Goal: Task Accomplishment & Management: Manage account settings

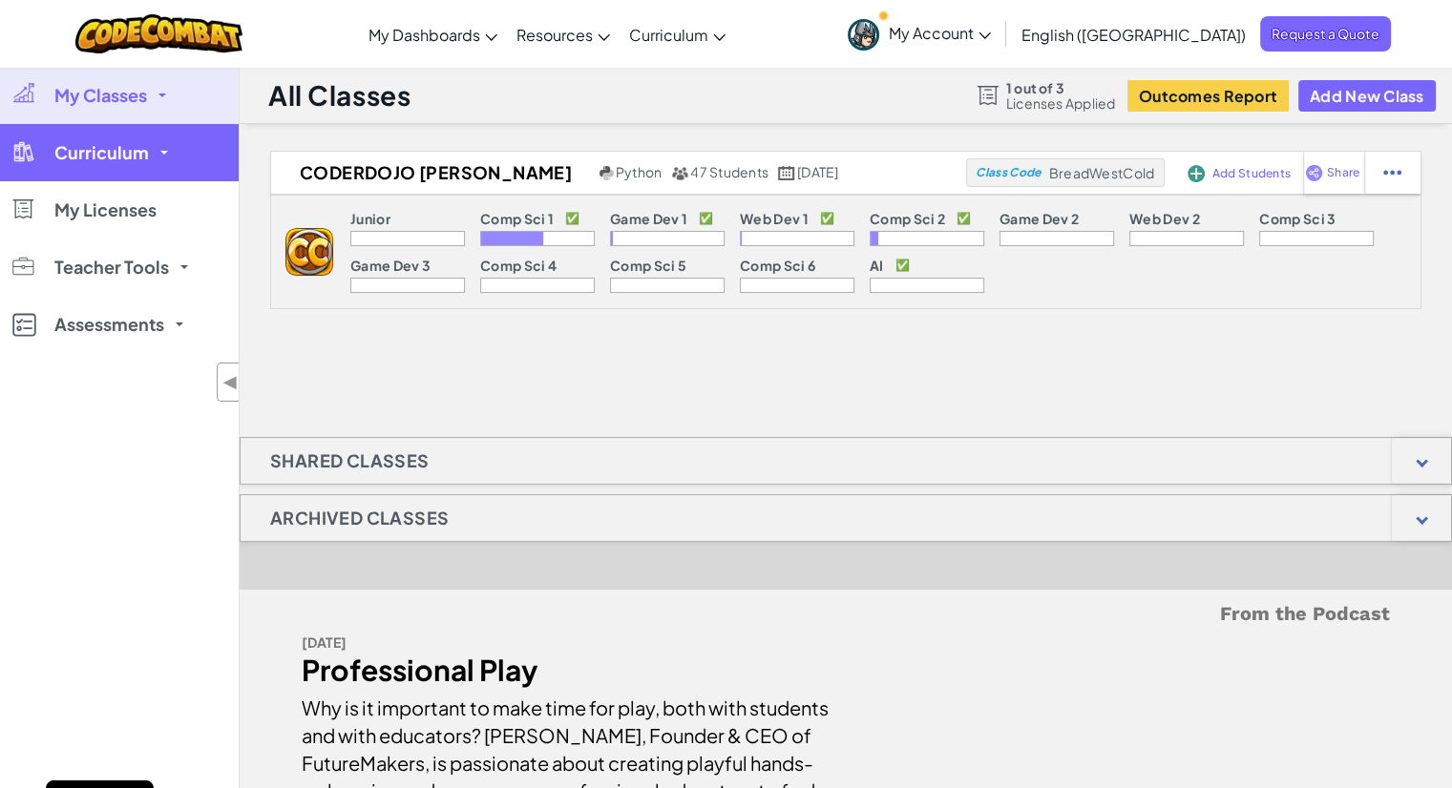
click at [130, 165] on link "Curriculum" at bounding box center [119, 152] width 239 height 57
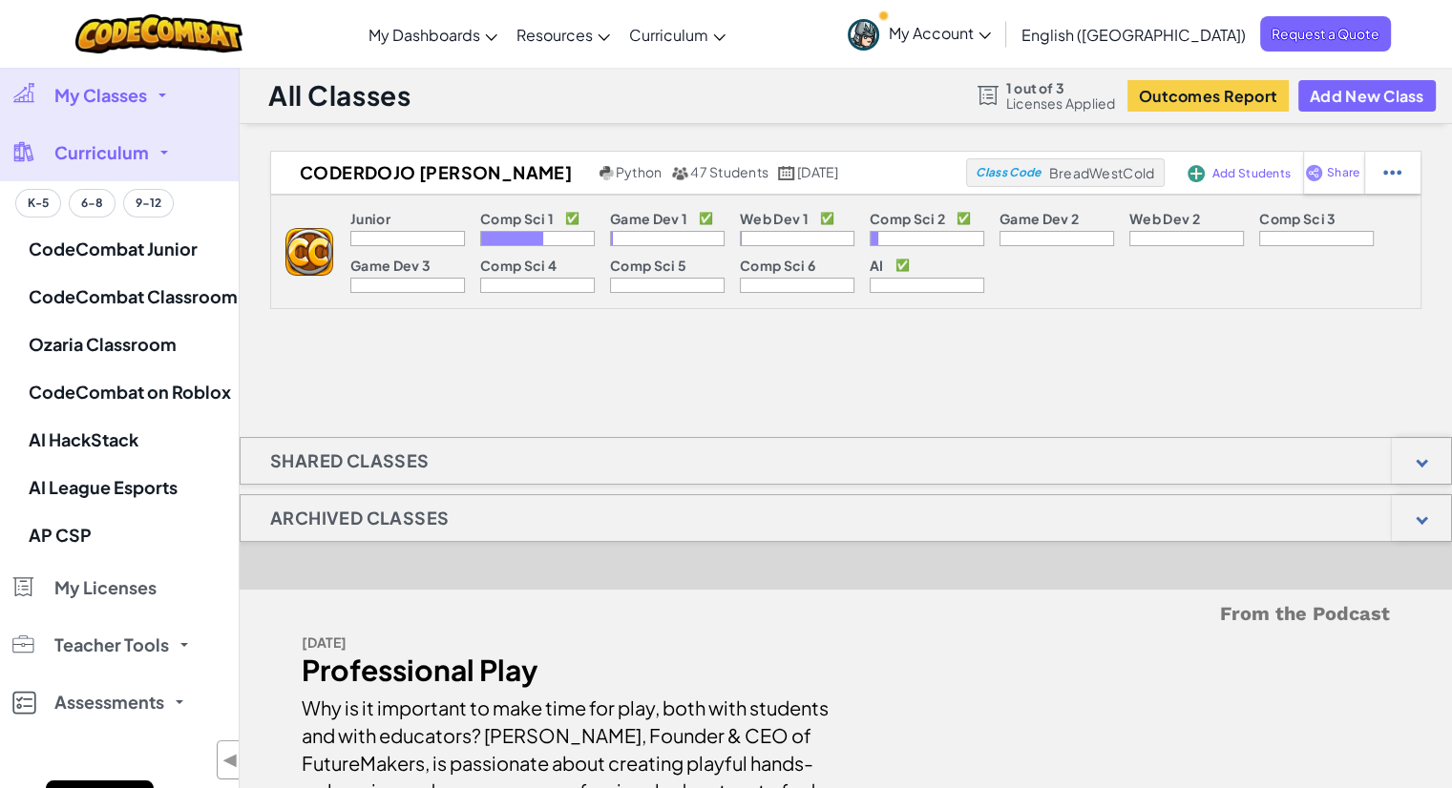
click at [79, 98] on span "My Classes" at bounding box center [100, 95] width 93 height 17
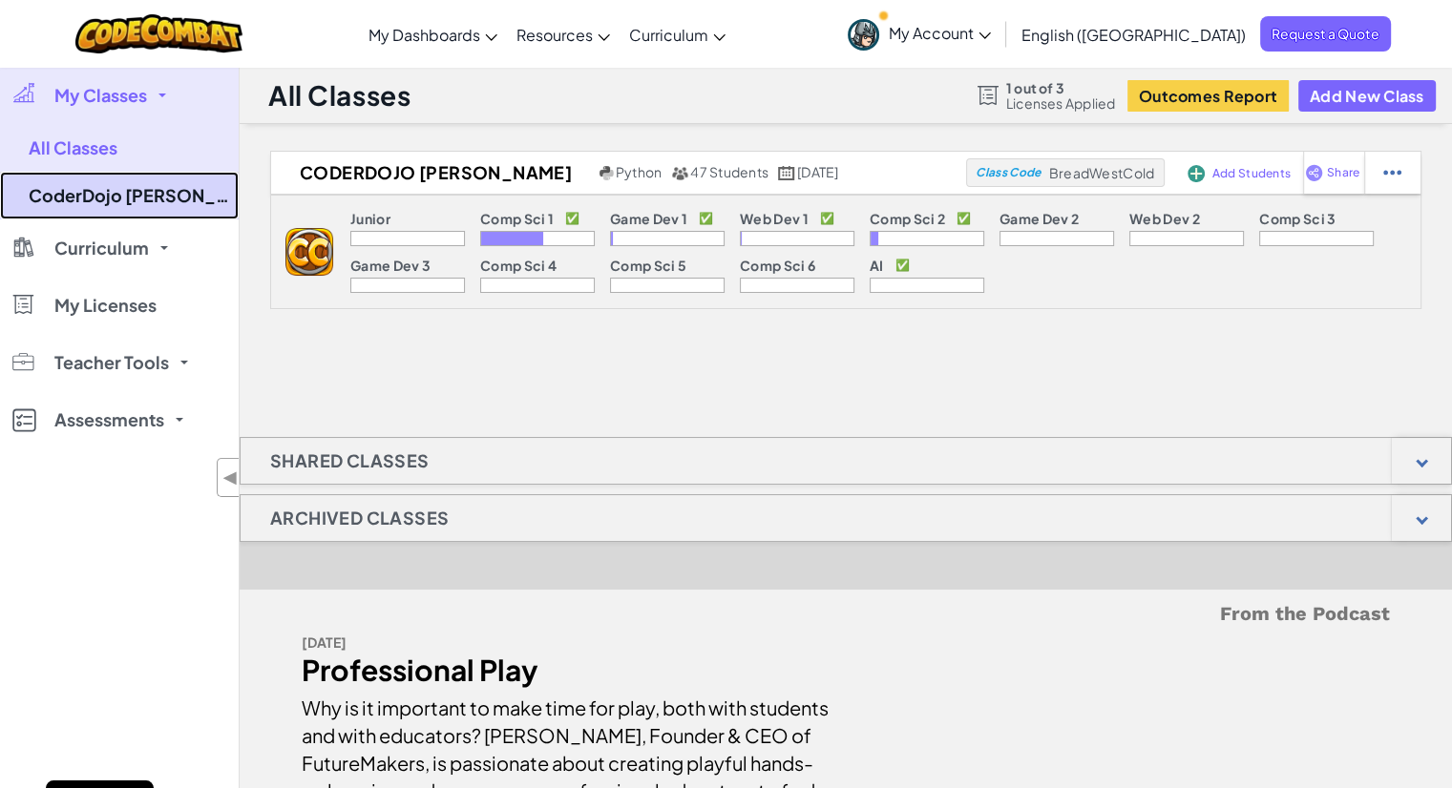
click at [91, 198] on link "CoderDojo [PERSON_NAME]" at bounding box center [119, 196] width 239 height 48
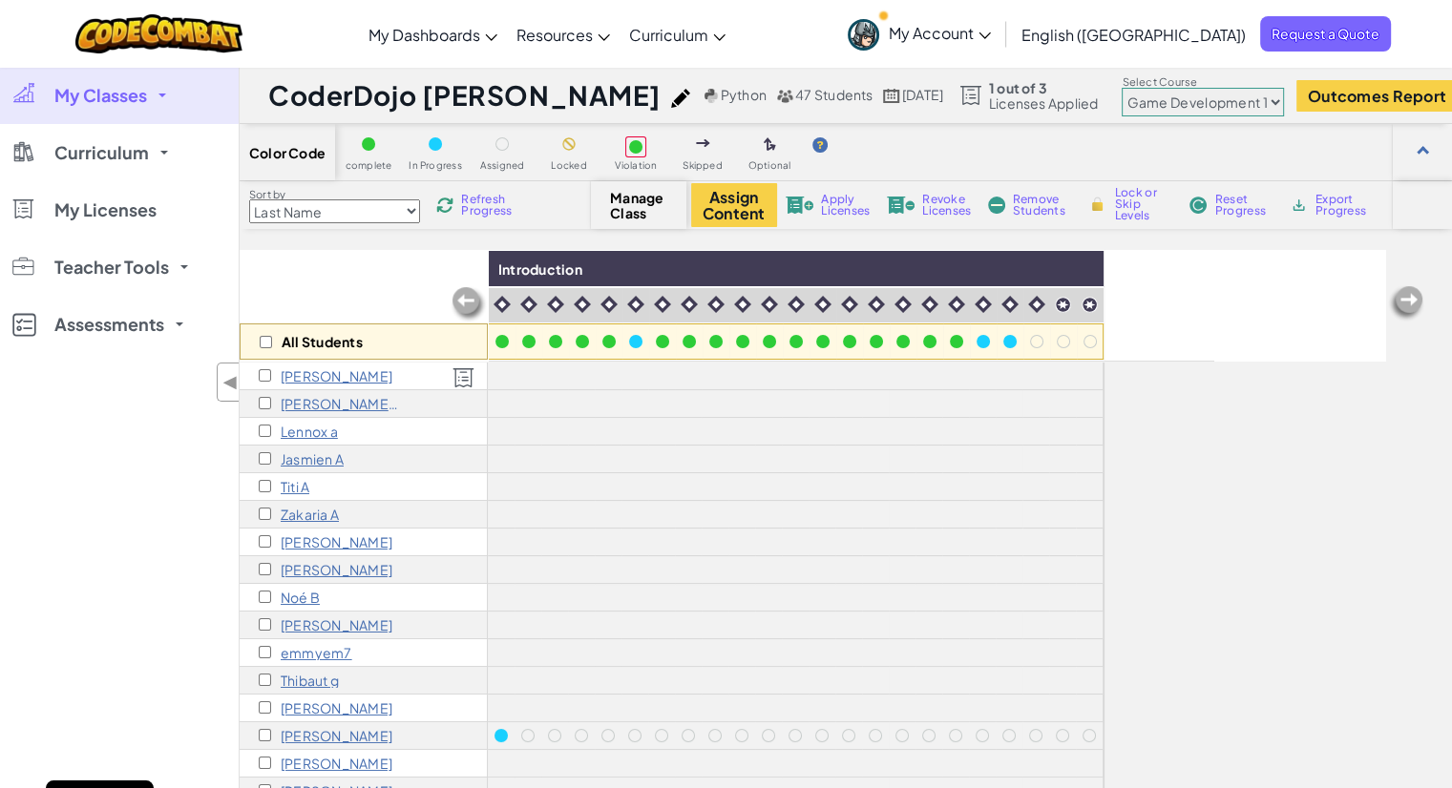
click at [309, 377] on p "[PERSON_NAME]" at bounding box center [337, 375] width 112 height 15
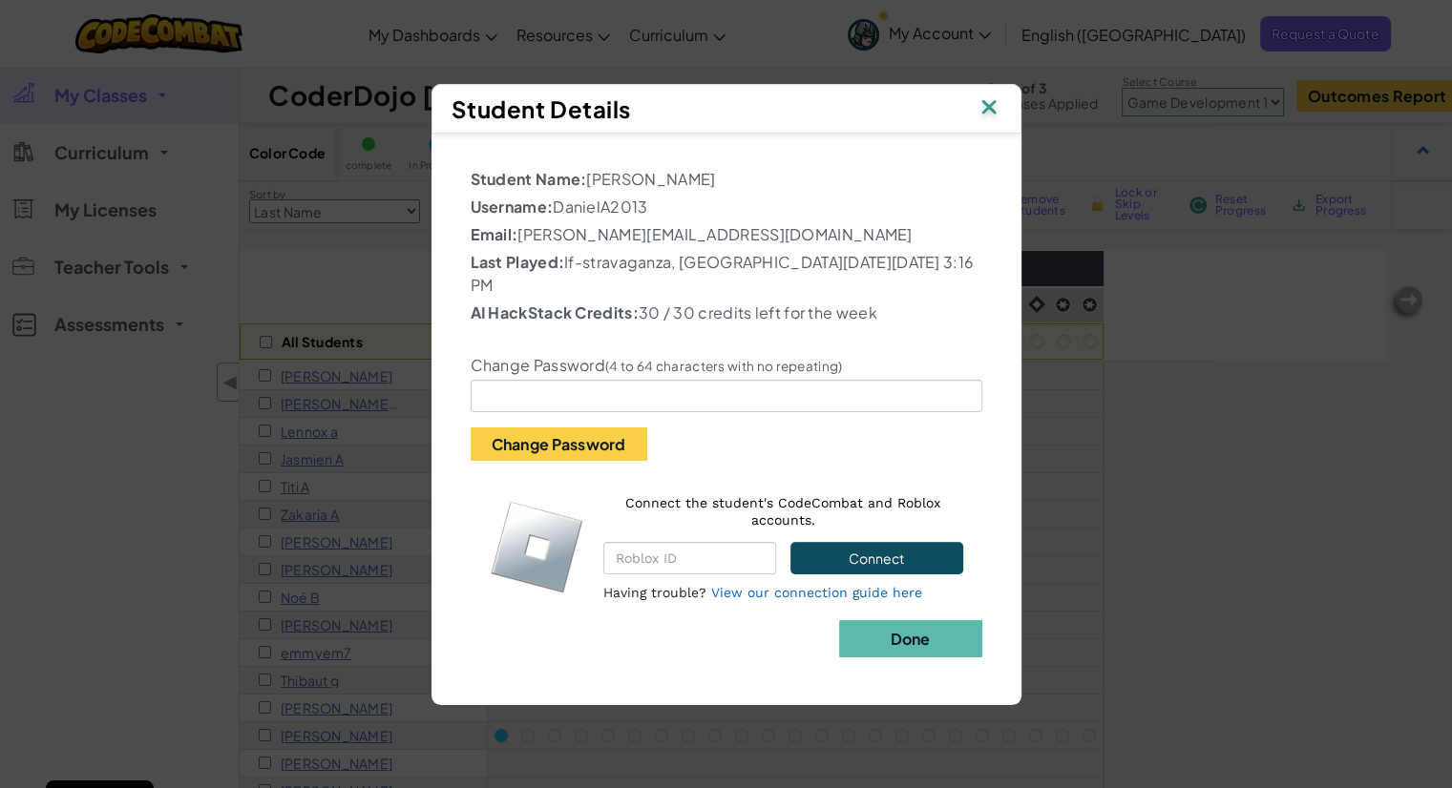
click at [991, 107] on img at bounding box center [989, 109] width 25 height 29
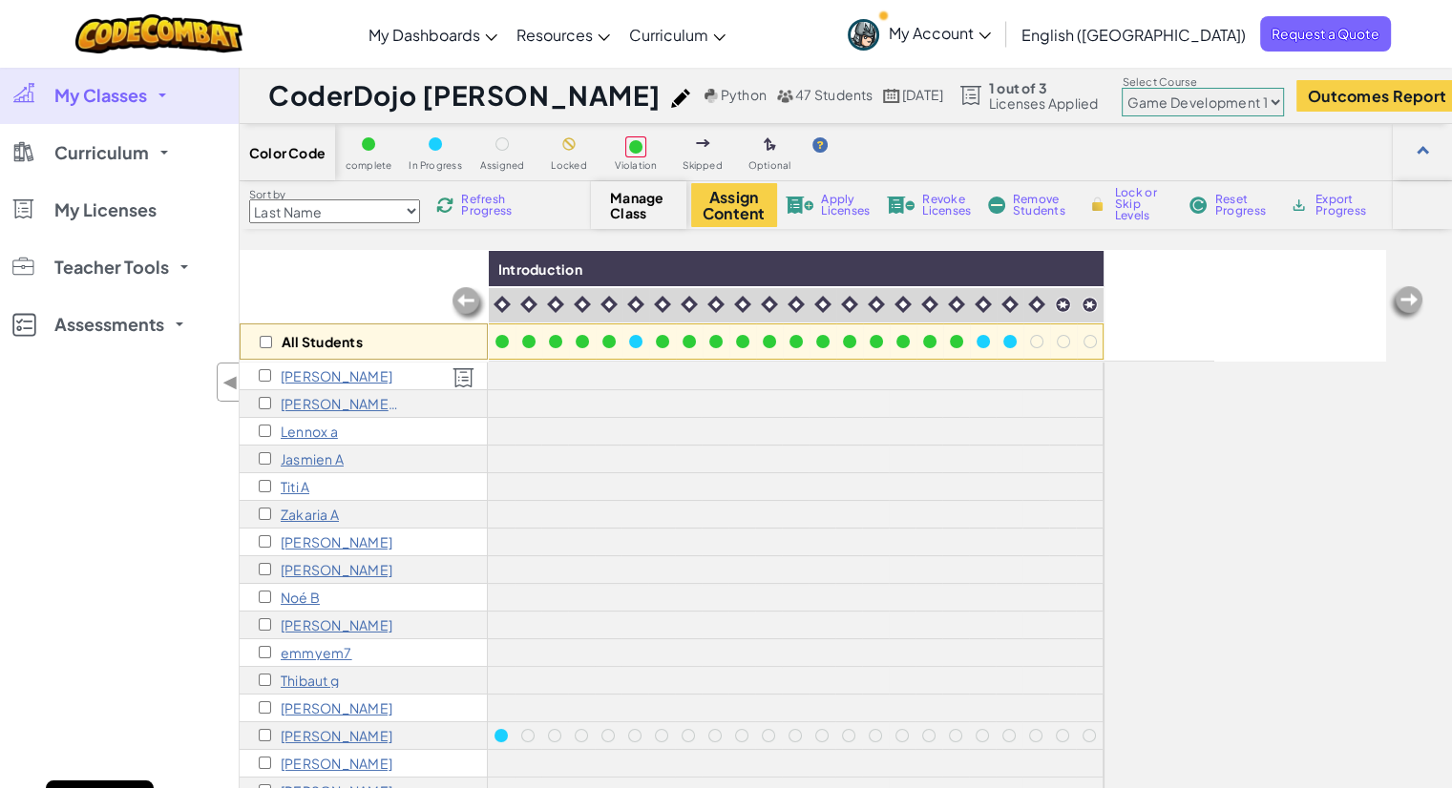
click at [628, 200] on span "Manage Class" at bounding box center [638, 205] width 56 height 31
click at [662, 213] on span "Manage Class" at bounding box center [638, 205] width 56 height 31
click at [632, 205] on span "Manage Class" at bounding box center [638, 205] width 56 height 31
click at [718, 203] on button "Assign Content" at bounding box center [734, 205] width 86 height 44
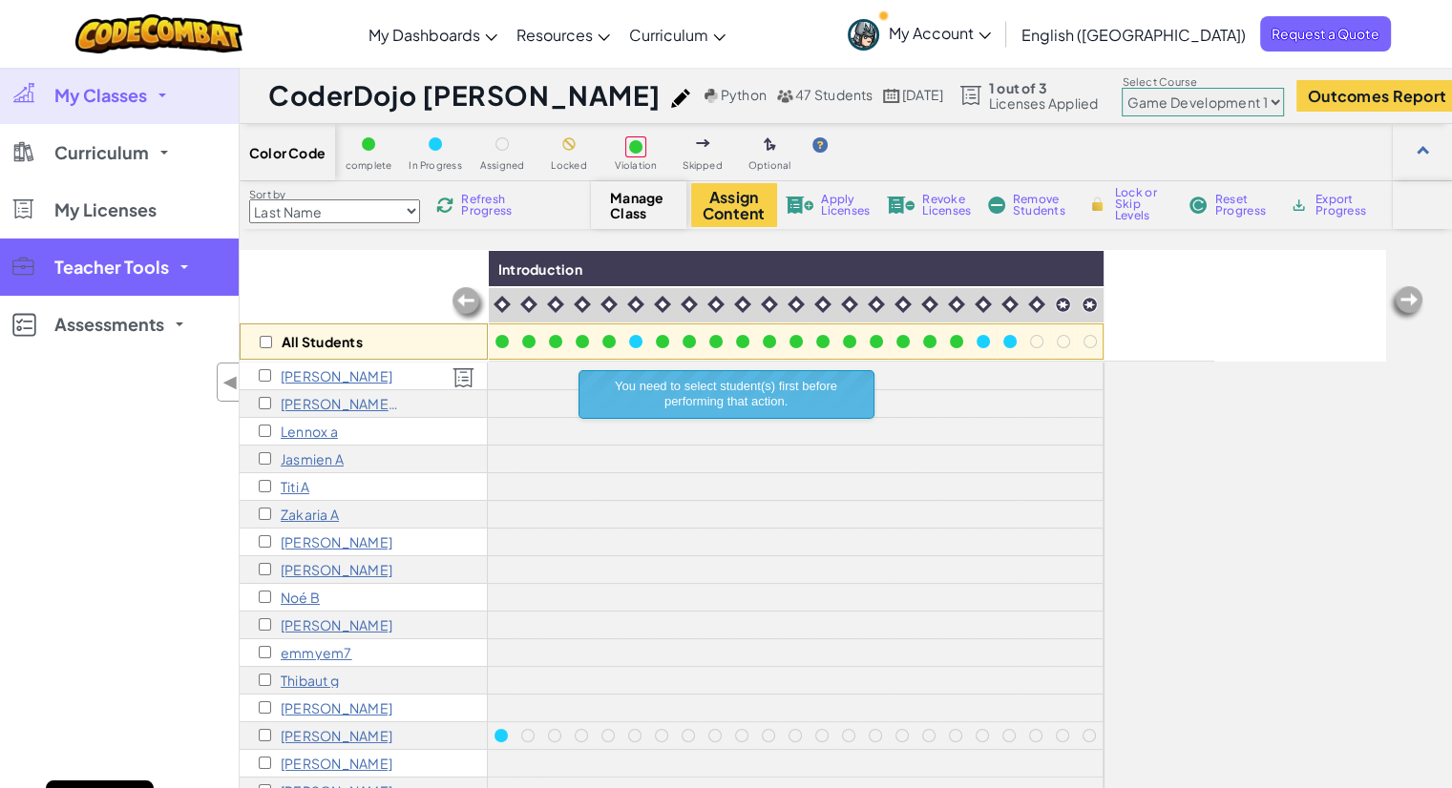
click at [183, 266] on span at bounding box center [184, 267] width 8 height 4
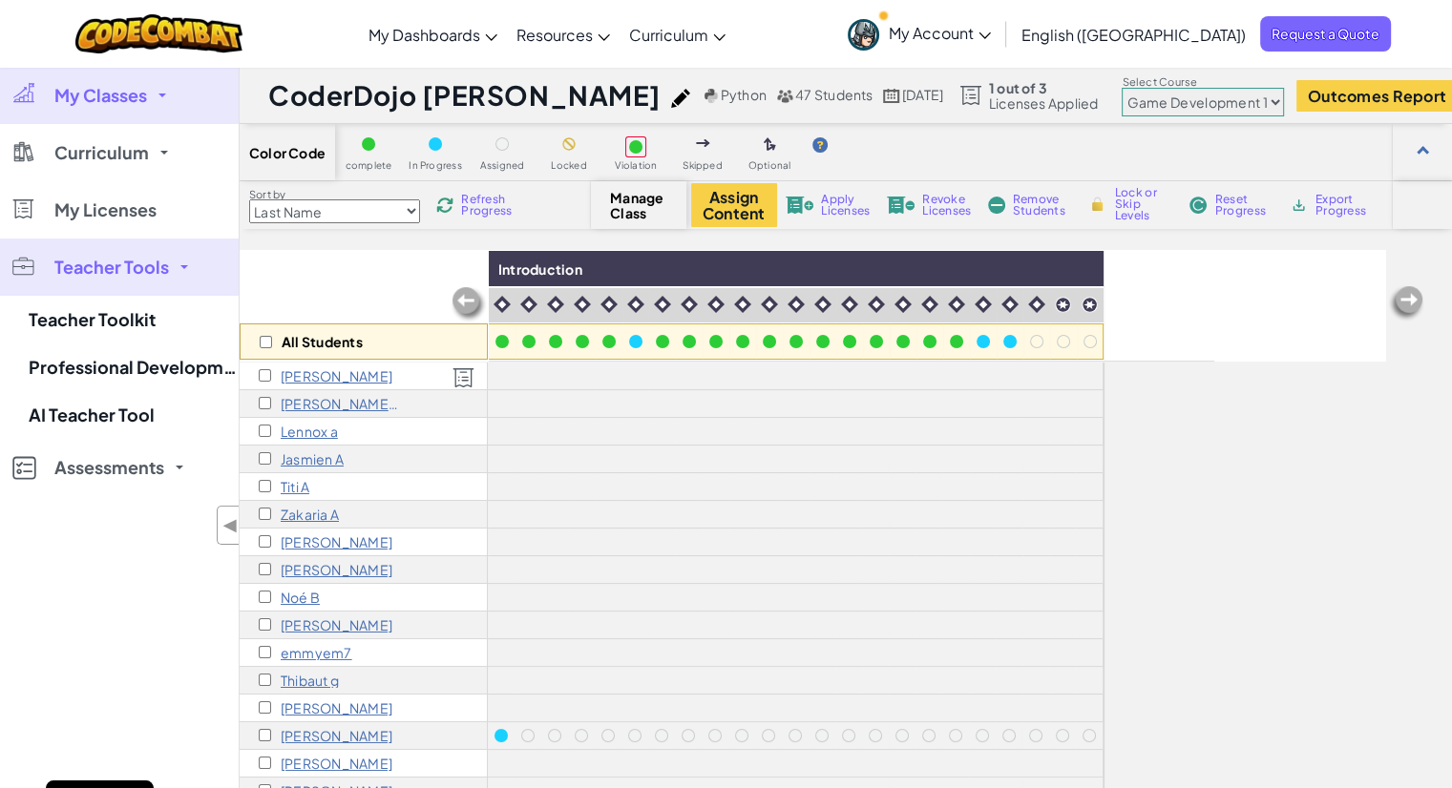
click at [1122, 93] on select "Junior Introduction to Computer Science Game Development 1 Web Development 1 Co…" at bounding box center [1203, 102] width 162 height 29
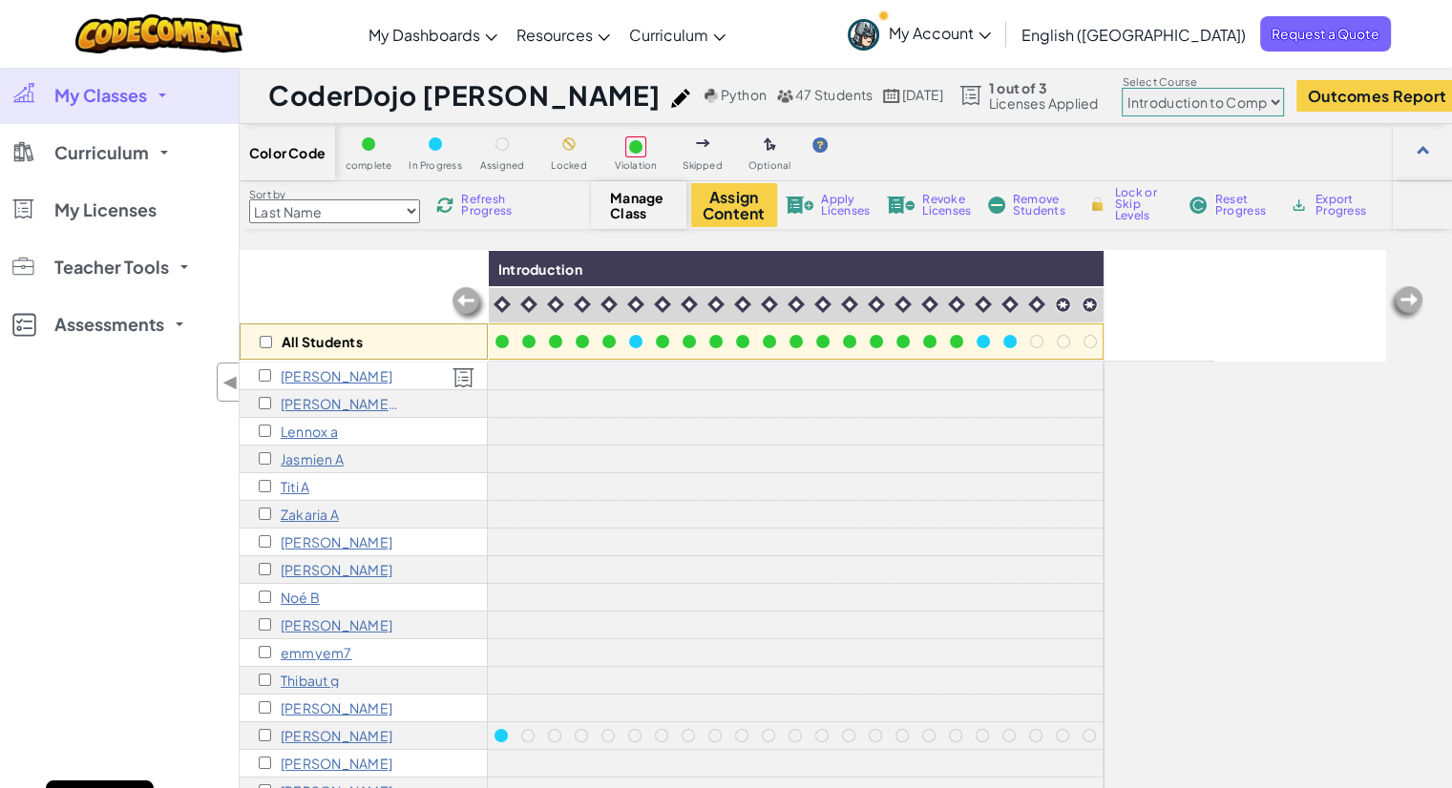
click at [1122, 88] on select "Junior Introduction to Computer Science Game Development 1 Web Development 1 Co…" at bounding box center [1203, 102] width 162 height 29
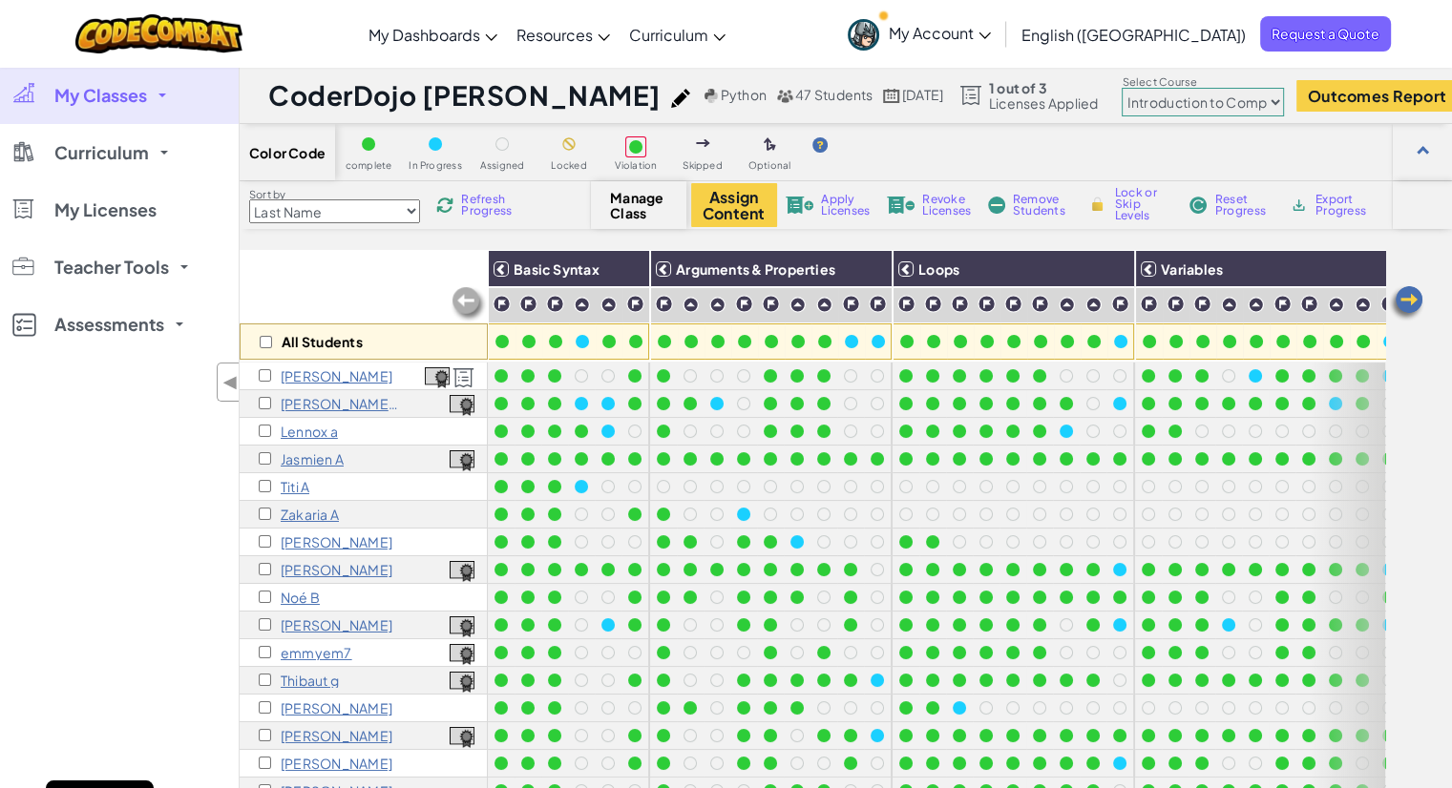
click at [1122, 99] on select "Junior Introduction to Computer Science Game Development 1 Web Development 1 Co…" at bounding box center [1203, 102] width 162 height 29
select select "5632661322961295f9428638"
click at [1122, 88] on select "Junior Introduction to Computer Science Game Development 1 Web Development 1 Co…" at bounding box center [1203, 102] width 162 height 29
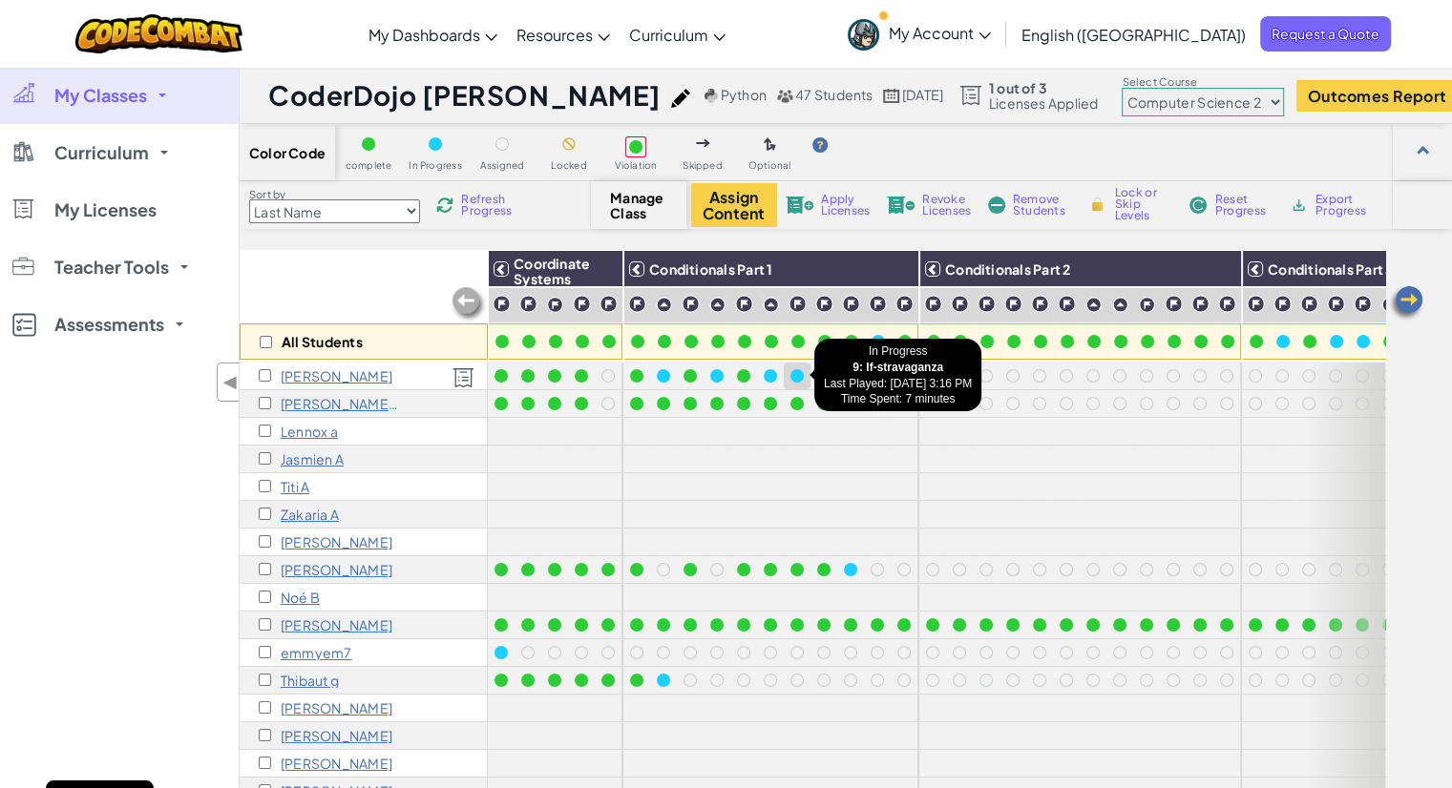
click at [799, 379] on div at bounding box center [796, 375] width 13 height 13
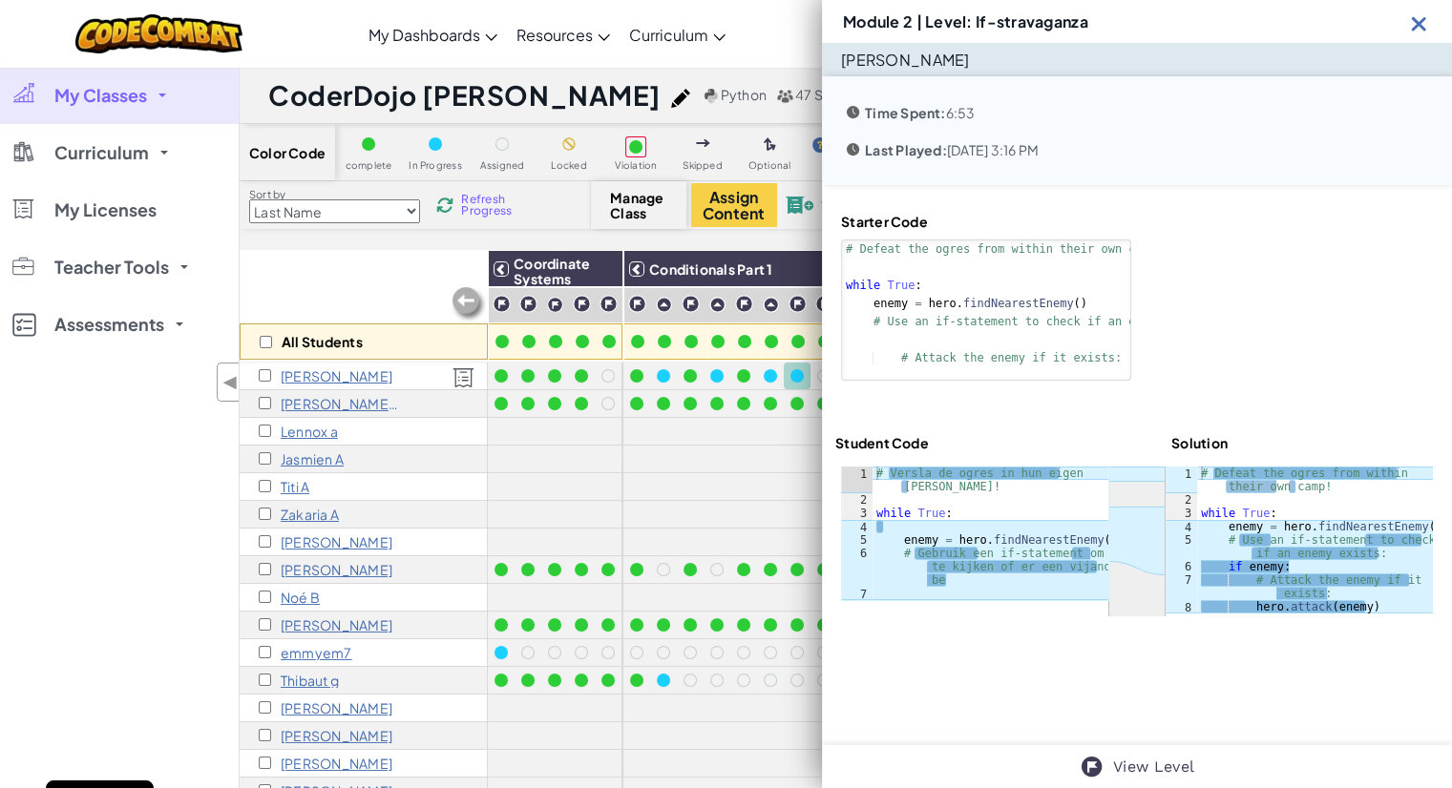
click at [1421, 16] on img at bounding box center [1419, 23] width 24 height 24
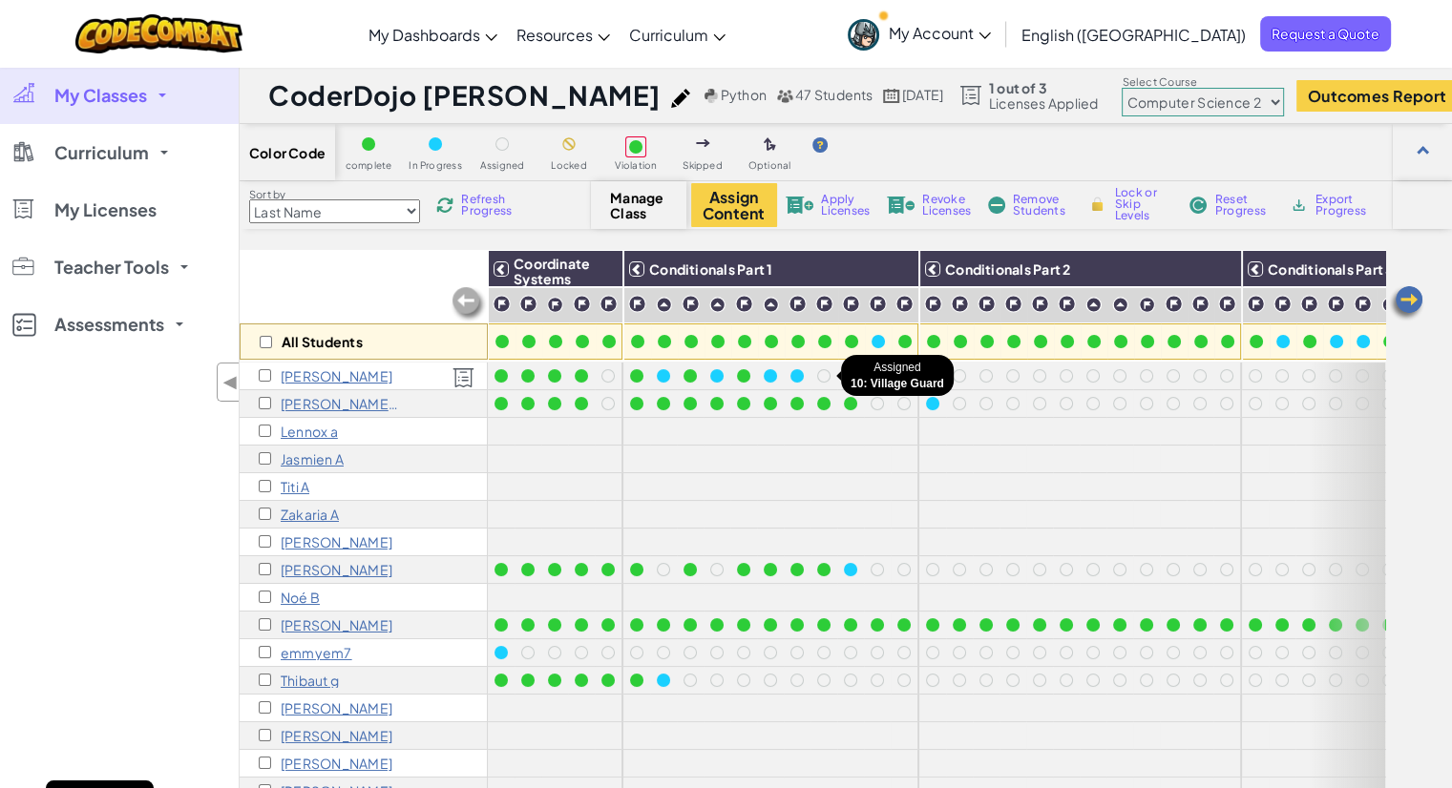
click at [822, 378] on div at bounding box center [823, 375] width 13 height 13
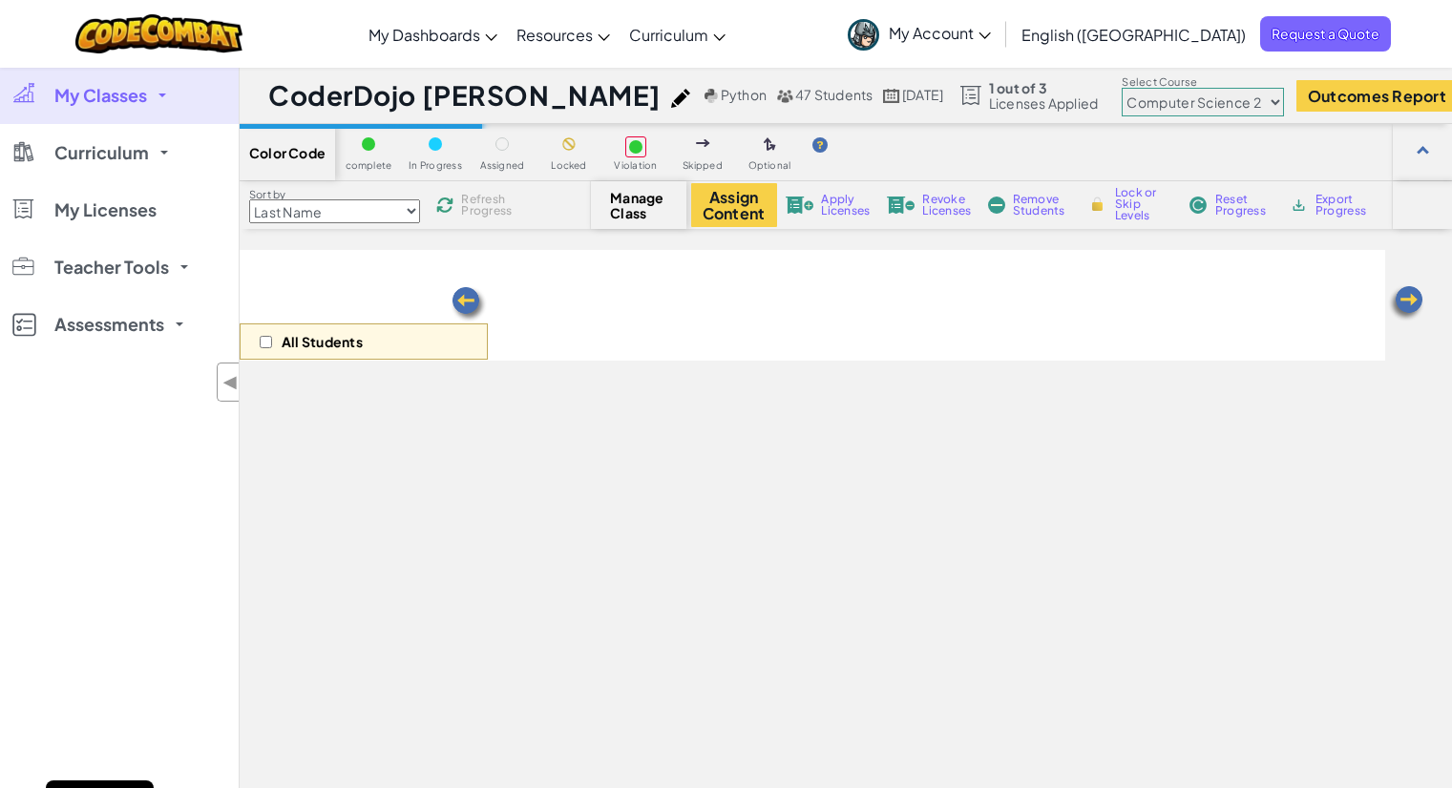
select select "5632661322961295f9428638"
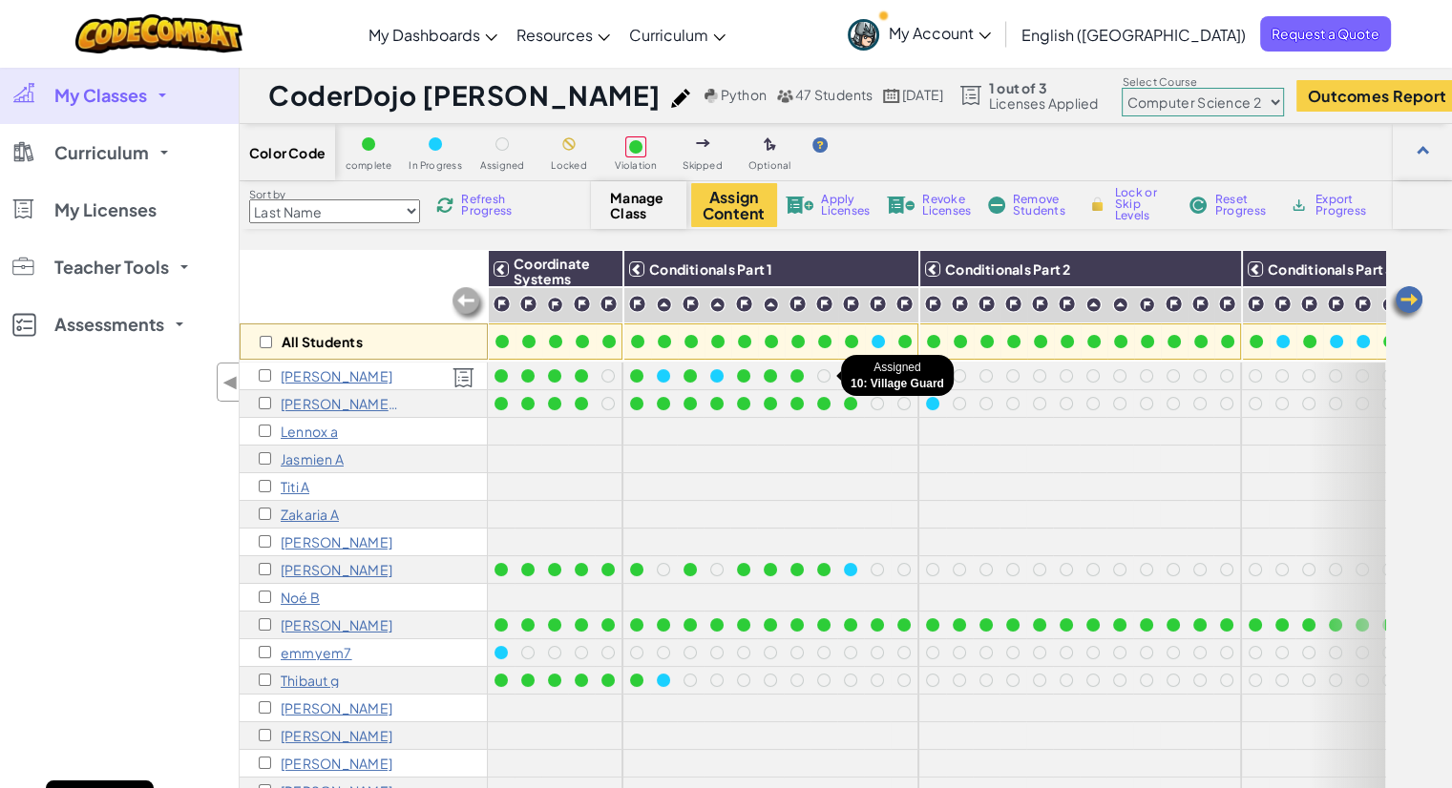
click at [826, 372] on div at bounding box center [823, 375] width 13 height 13
click at [823, 379] on div at bounding box center [823, 375] width 13 height 13
click at [813, 377] on div at bounding box center [823, 376] width 21 height 21
click at [825, 375] on div at bounding box center [823, 375] width 13 height 13
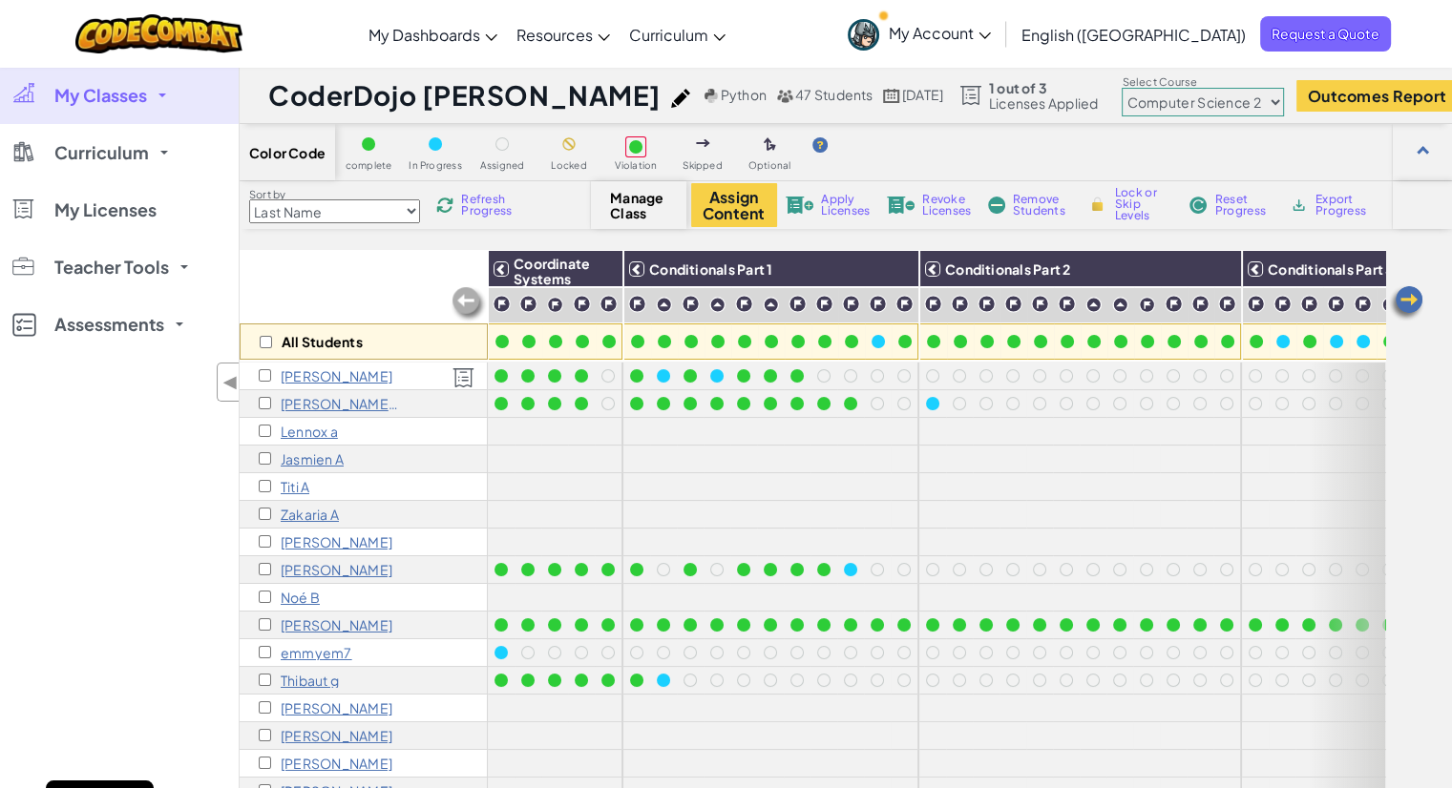
click at [825, 375] on div at bounding box center [823, 375] width 13 height 13
click at [1122, 107] on select "Junior Introduction to Computer Science Game Development 1 Web Development 1 Co…" at bounding box center [1203, 102] width 162 height 29
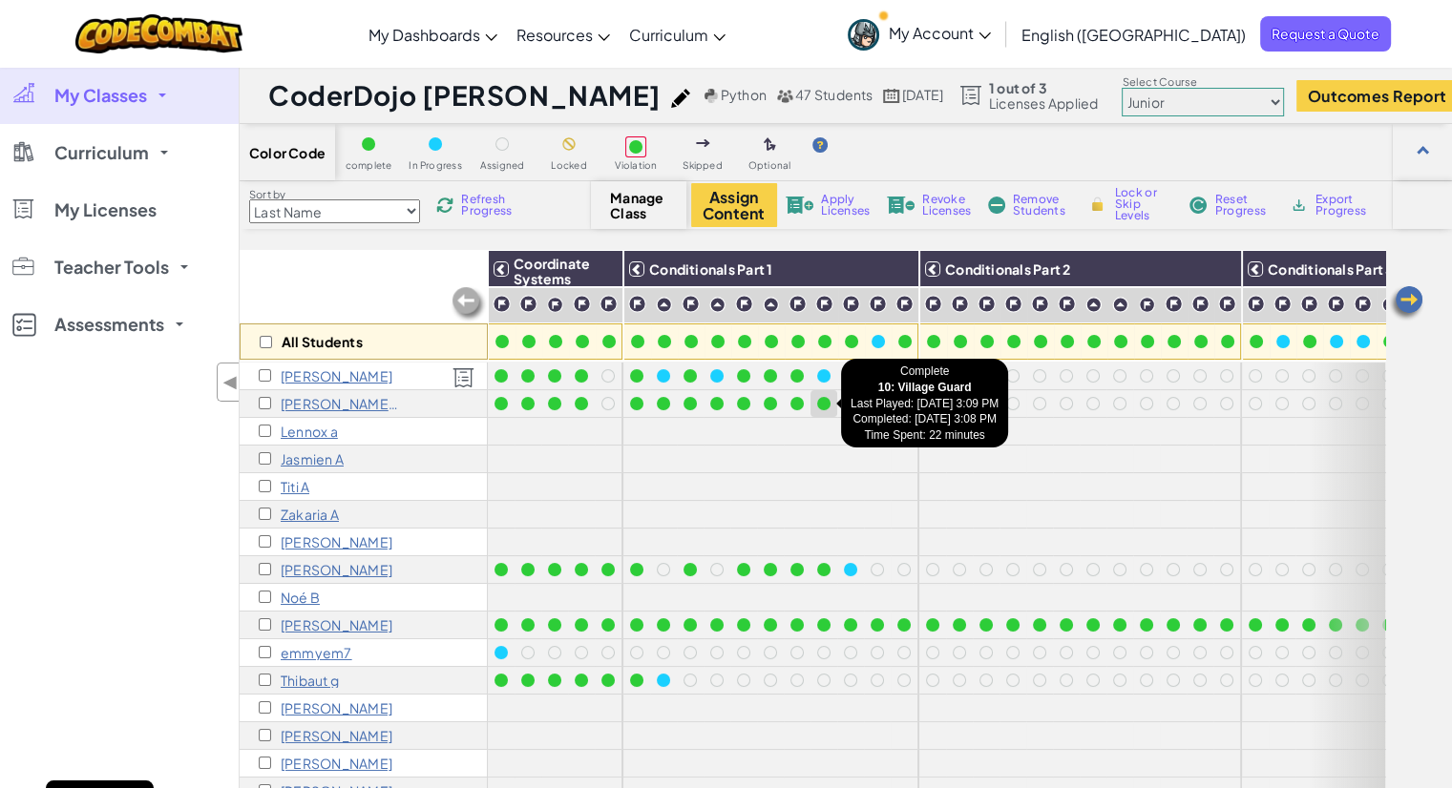
click at [826, 398] on div at bounding box center [823, 403] width 13 height 13
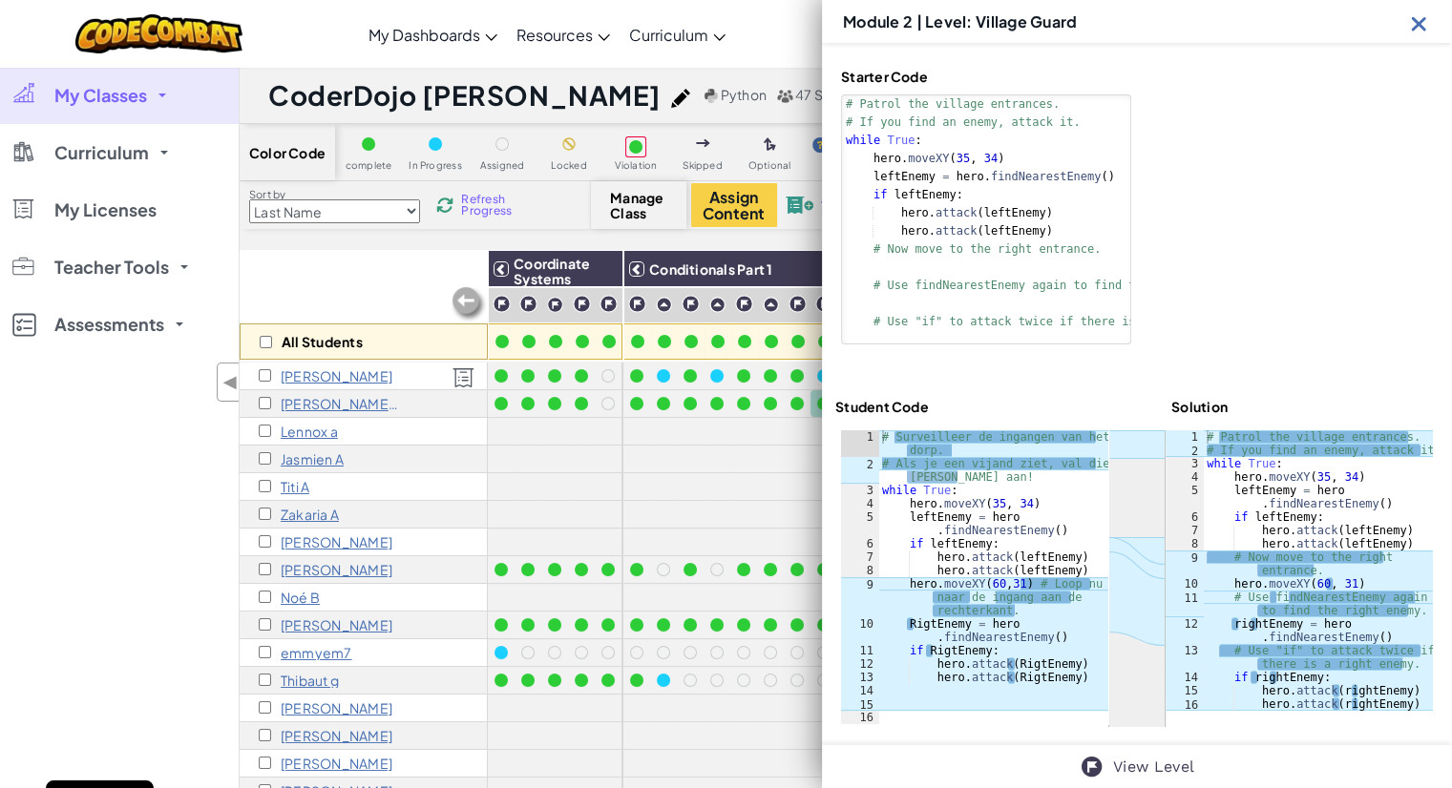
scroll to position [155, 0]
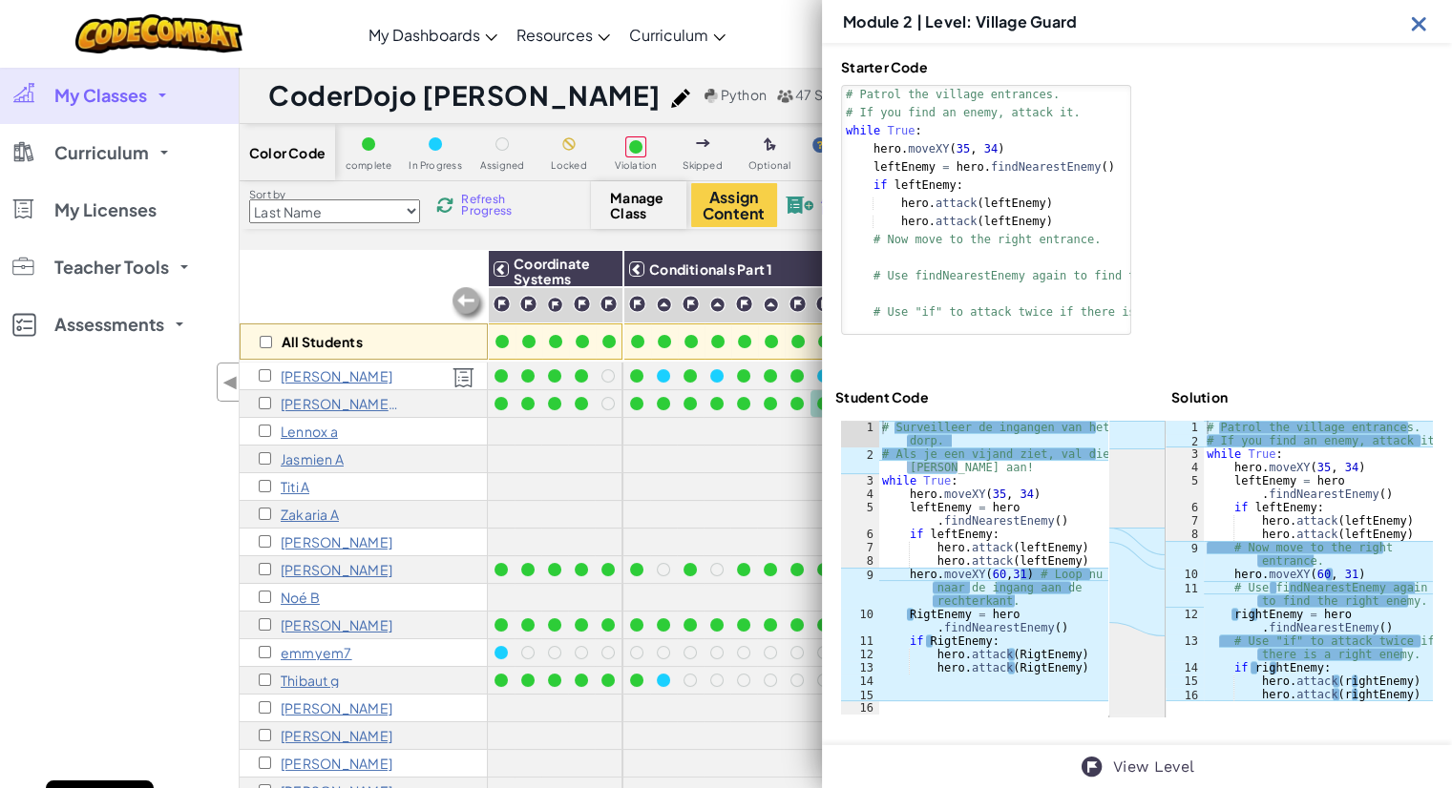
click at [1418, 21] on img at bounding box center [1419, 23] width 24 height 24
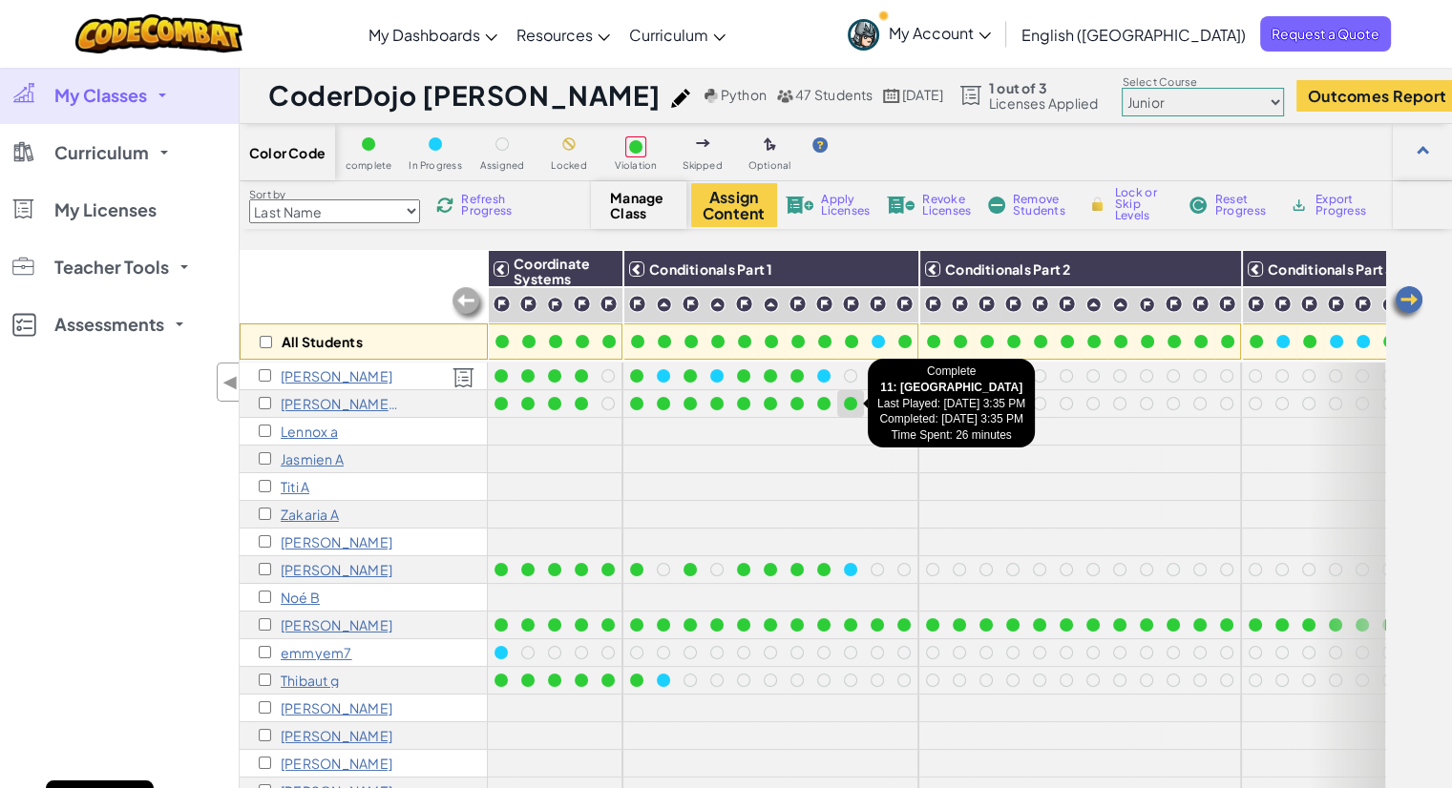
click at [855, 406] on div at bounding box center [850, 403] width 21 height 21
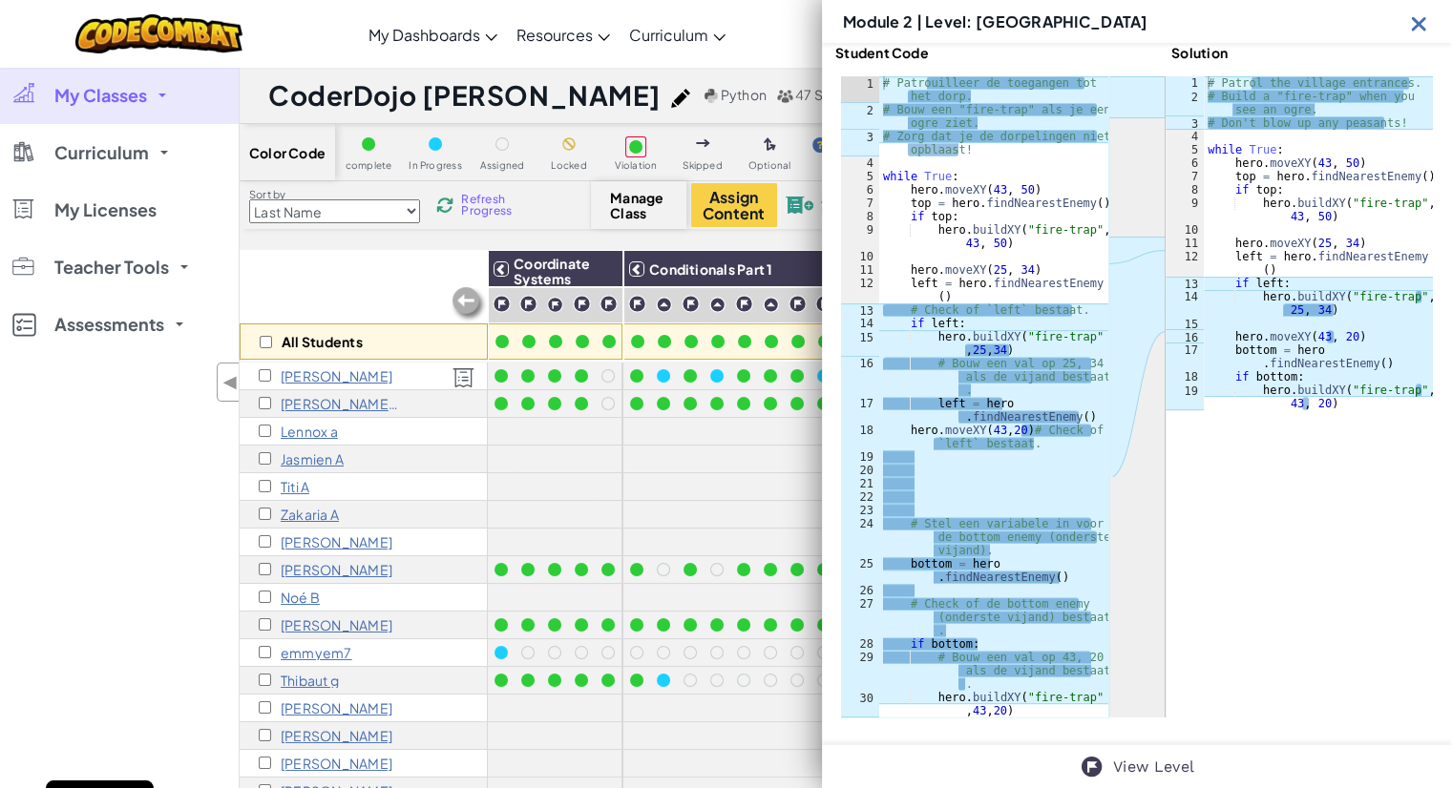
scroll to position [593, 0]
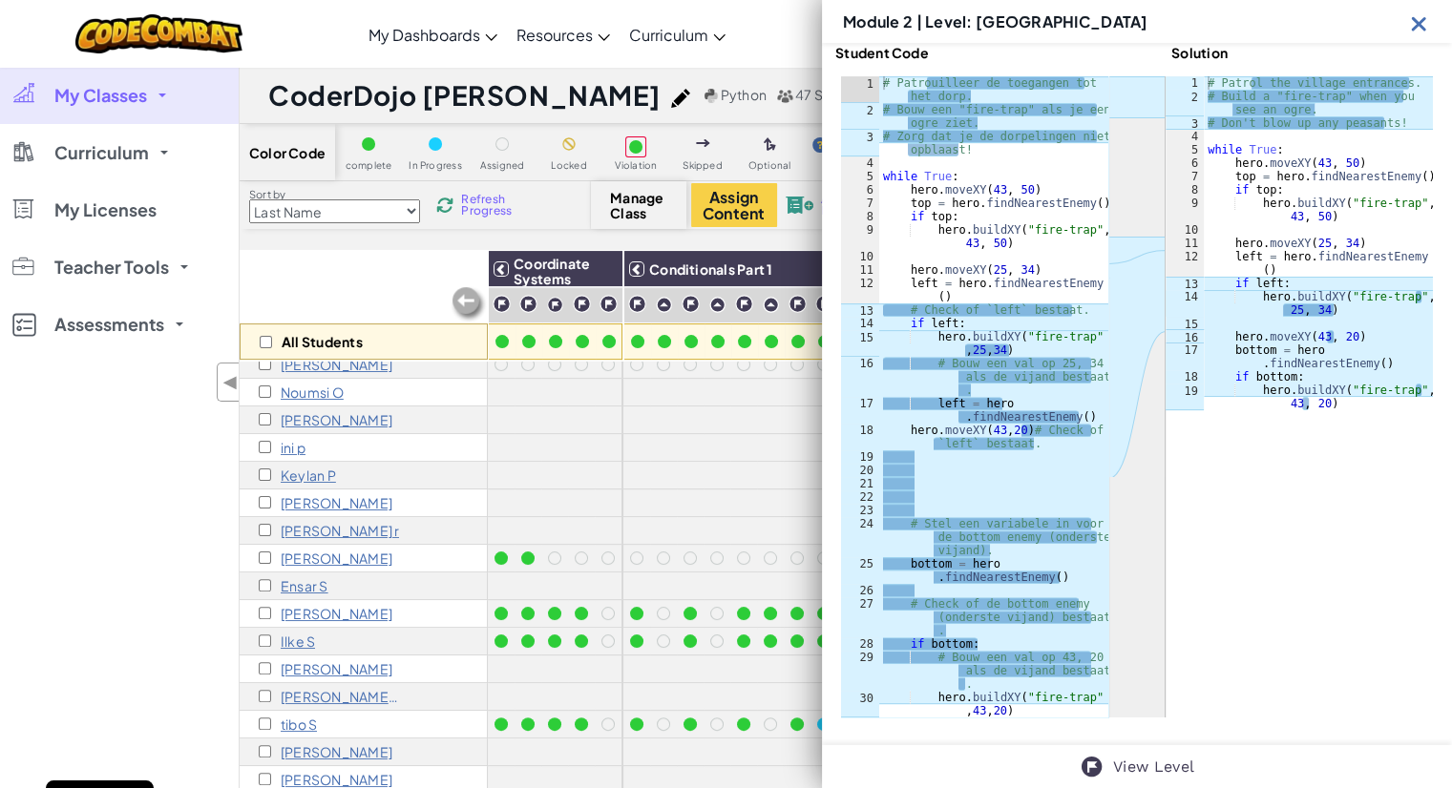
click at [1409, 25] on img at bounding box center [1419, 23] width 24 height 24
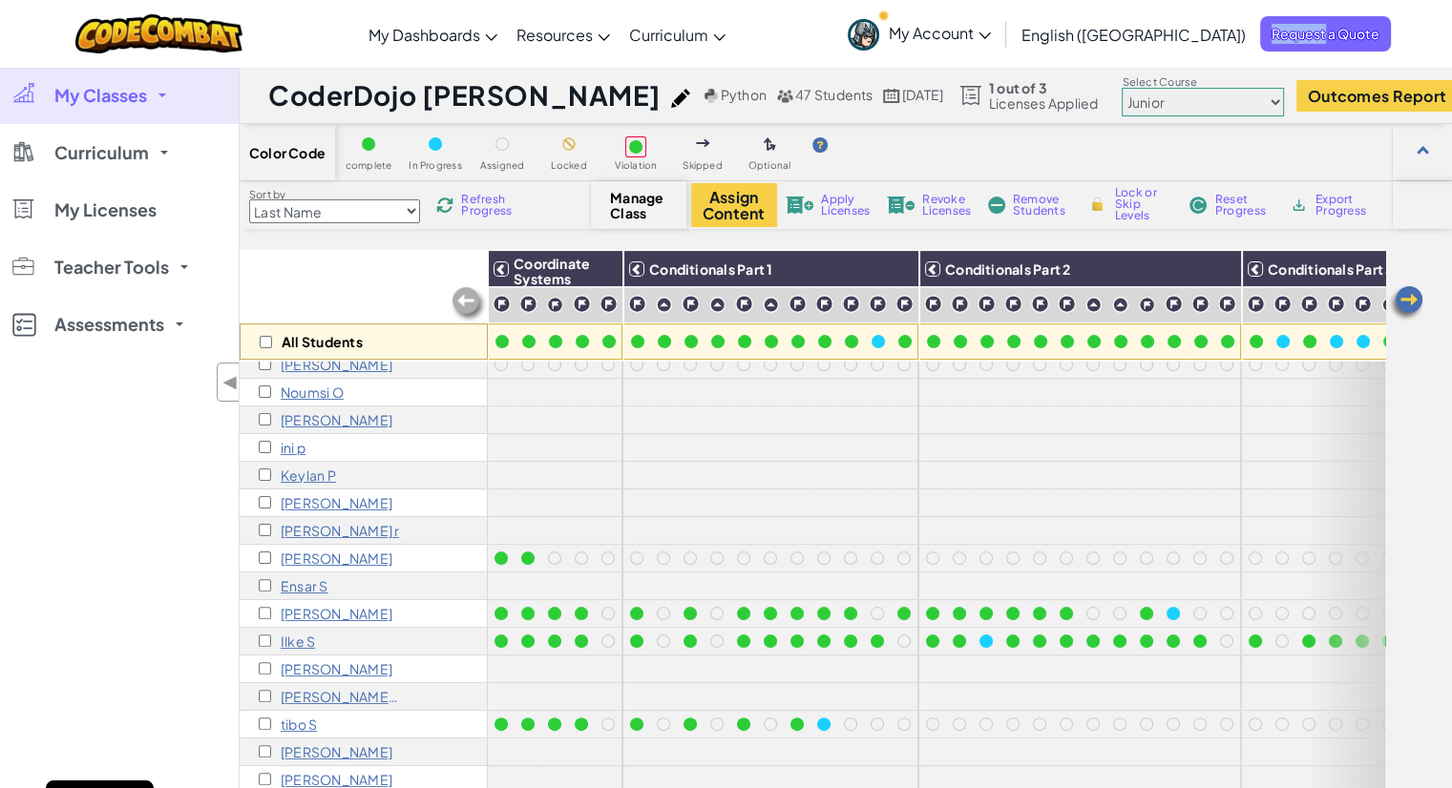
click at [1410, 25] on div "Toggle navigation My Dashboards CodeCombat Teacher Dashboard Ozaria Teacher Das…" at bounding box center [725, 34] width 1461 height 68
click at [765, 379] on div at bounding box center [770, 392] width 27 height 27
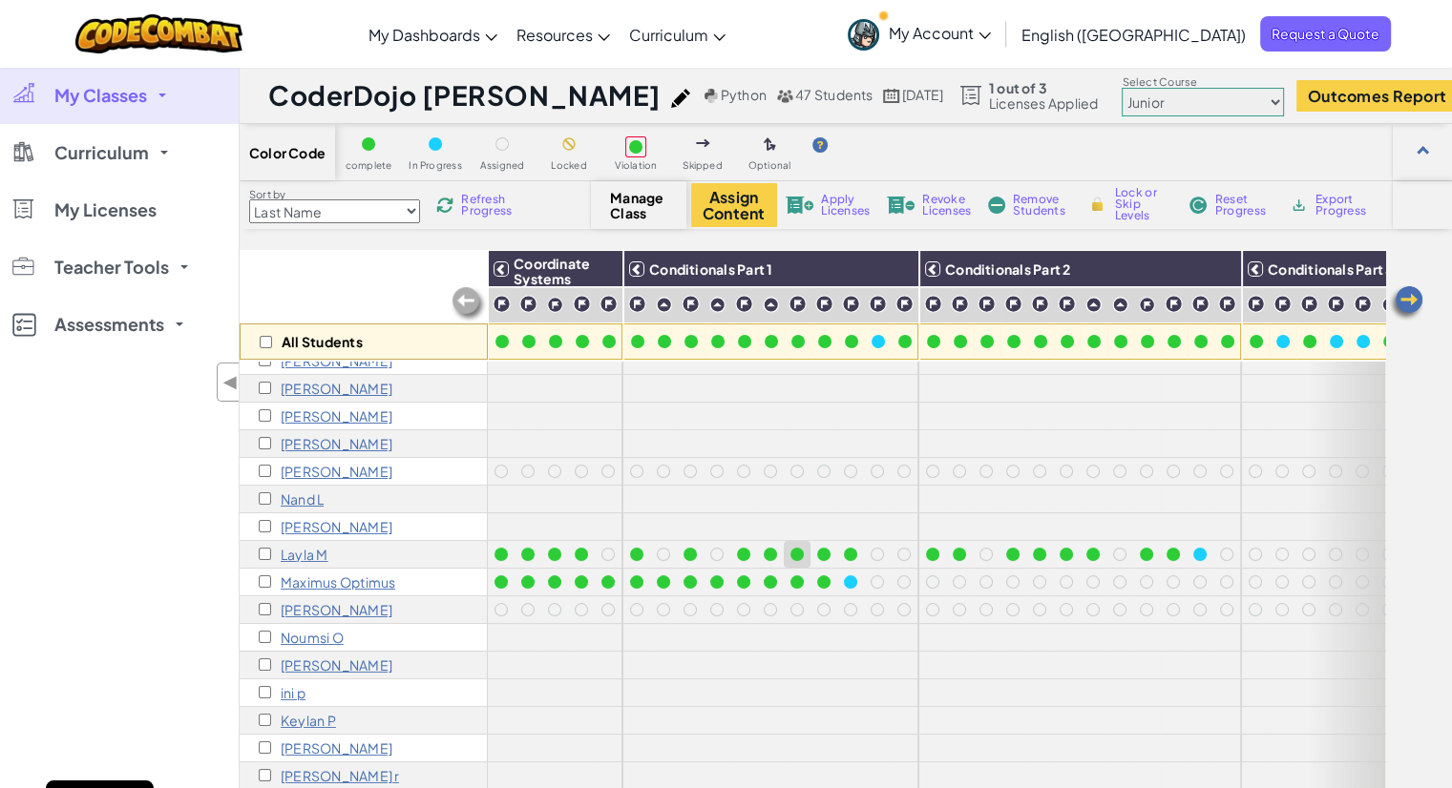
scroll to position [0, 0]
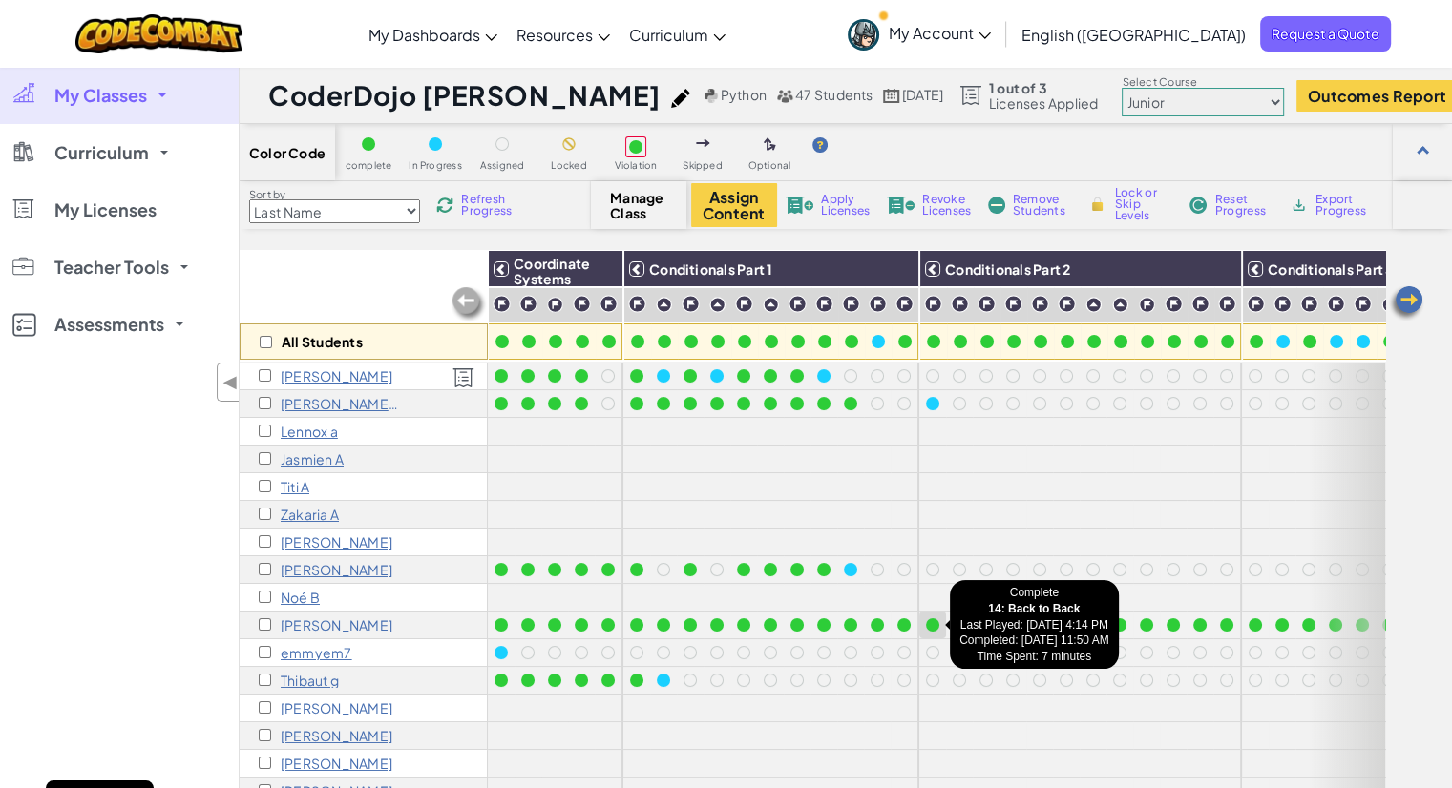
click at [929, 620] on div at bounding box center [932, 625] width 13 height 13
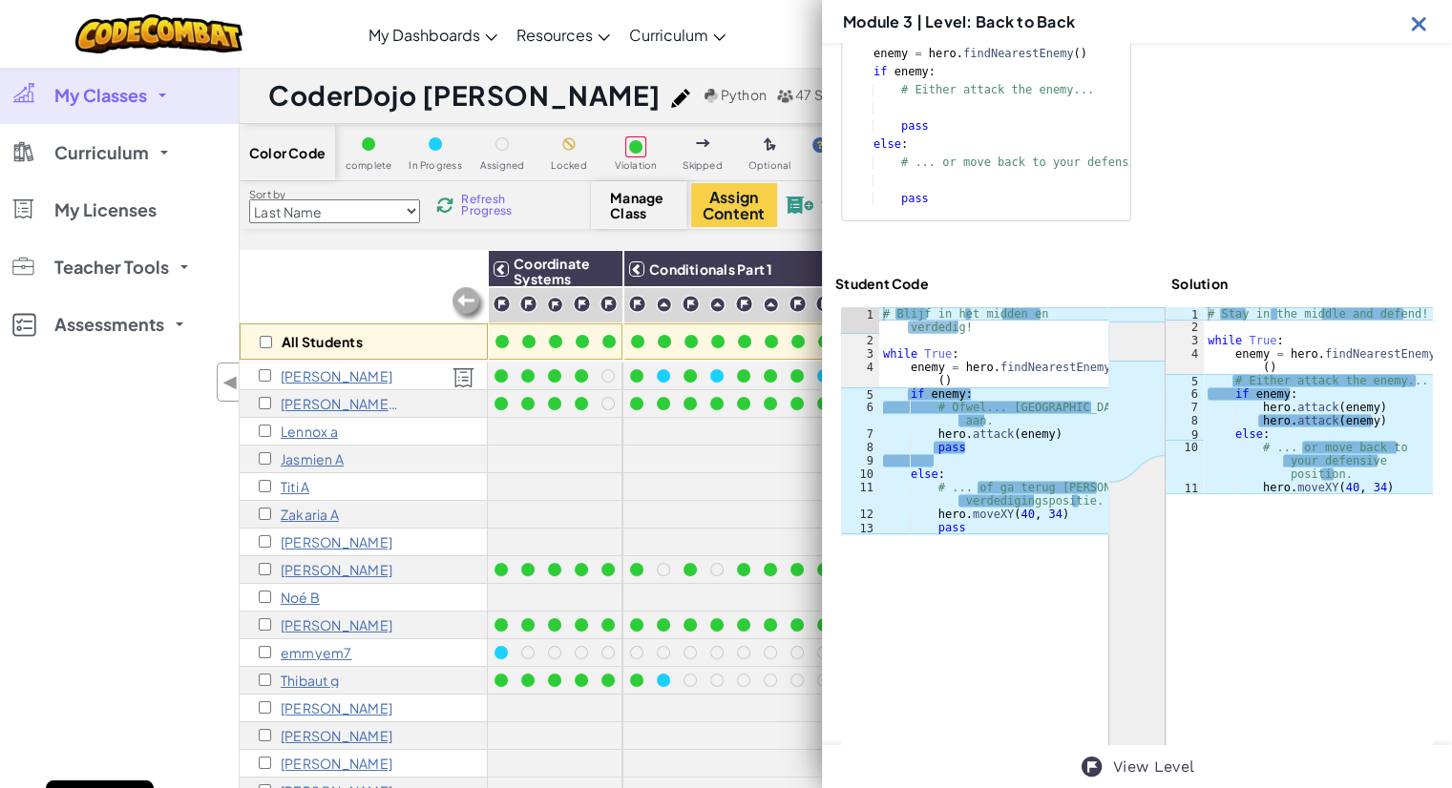
scroll to position [484, 0]
